Goal: Navigation & Orientation: Find specific page/section

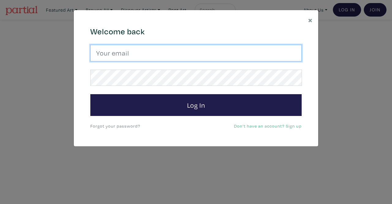
click at [126, 52] on input "email" at bounding box center [195, 53] width 211 height 17
type input "srossdfloyd@gmail.com"
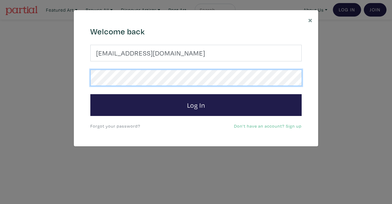
click at [90, 94] on button "Log In" at bounding box center [195, 105] width 211 height 22
click at [60, 70] on div "× 664c6a6d6e3476504e6b79362f4172494552756f694733386b666278545363695a485979654c4…" at bounding box center [196, 102] width 392 height 204
click at [90, 94] on button "Log In" at bounding box center [195, 105] width 211 height 22
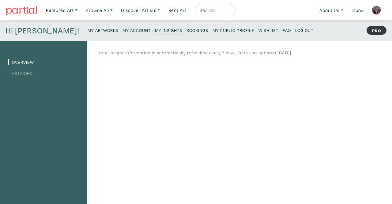
click at [123, 29] on small "My Account" at bounding box center [137, 30] width 28 height 6
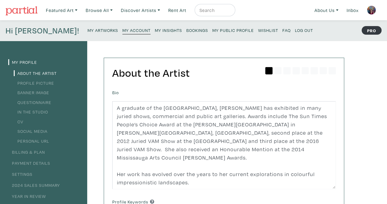
click at [88, 28] on small "My Artworks" at bounding box center [103, 30] width 31 height 6
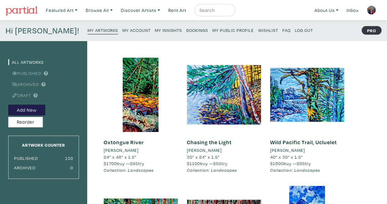
click at [213, 30] on small "My Public Profile" at bounding box center [234, 30] width 42 height 6
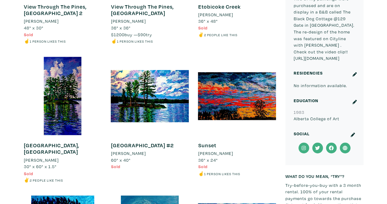
scroll to position [428, 0]
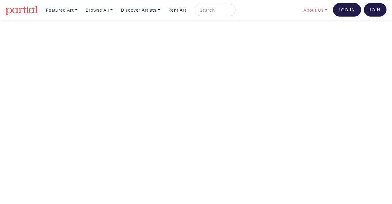
click at [307, 10] on link "About Us" at bounding box center [315, 10] width 29 height 13
click at [313, 48] on link "Latest News" at bounding box center [332, 49] width 50 height 6
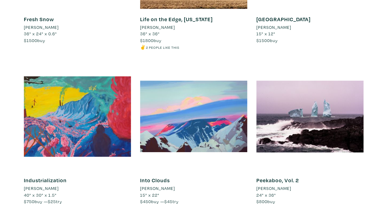
scroll to position [2174, 0]
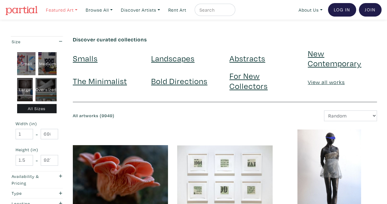
click at [58, 8] on link "Featured Art" at bounding box center [61, 10] width 37 height 13
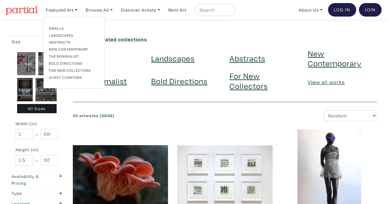
click at [88, 71] on link "For New Collectors" at bounding box center [74, 70] width 50 height 6
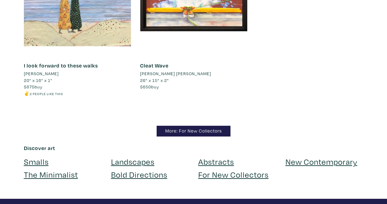
scroll to position [5672, 0]
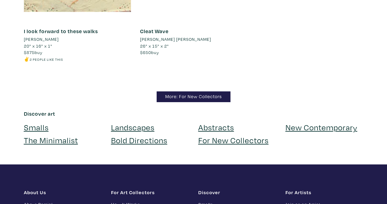
click at [135, 128] on link "Landscapes" at bounding box center [132, 127] width 43 height 11
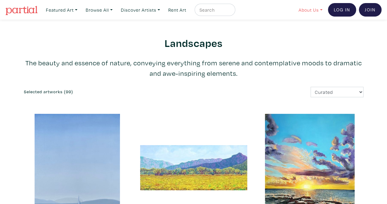
click at [317, 12] on link "About Us" at bounding box center [310, 10] width 29 height 13
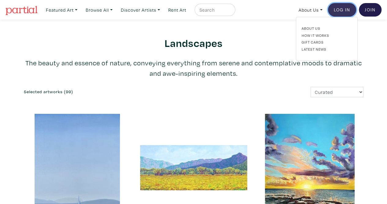
click at [338, 7] on link "Log In" at bounding box center [342, 9] width 28 height 13
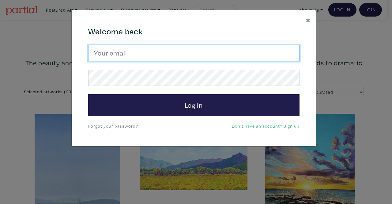
click at [121, 49] on input "email" at bounding box center [193, 53] width 211 height 17
type input "srossdfloyd@gmail.com"
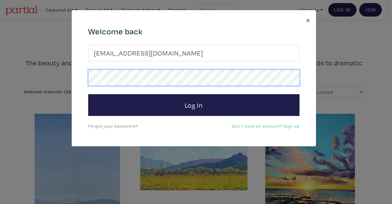
click at [88, 94] on button "Log In" at bounding box center [193, 105] width 211 height 22
click at [70, 75] on div "× 664c6a6d6e3476504e6b79362f4172494552756f694733386b666278545363695a485979654c4…" at bounding box center [196, 102] width 392 height 204
click at [88, 94] on button "Log In" at bounding box center [193, 105] width 211 height 22
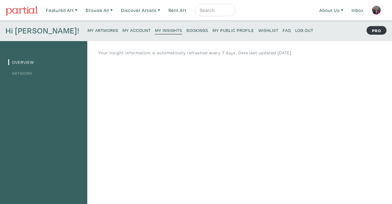
click at [30, 73] on link "Artwork" at bounding box center [20, 73] width 24 height 6
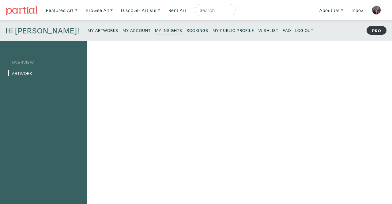
click at [32, 12] on img at bounding box center [22, 10] width 32 height 9
